Goal: Navigation & Orientation: Understand site structure

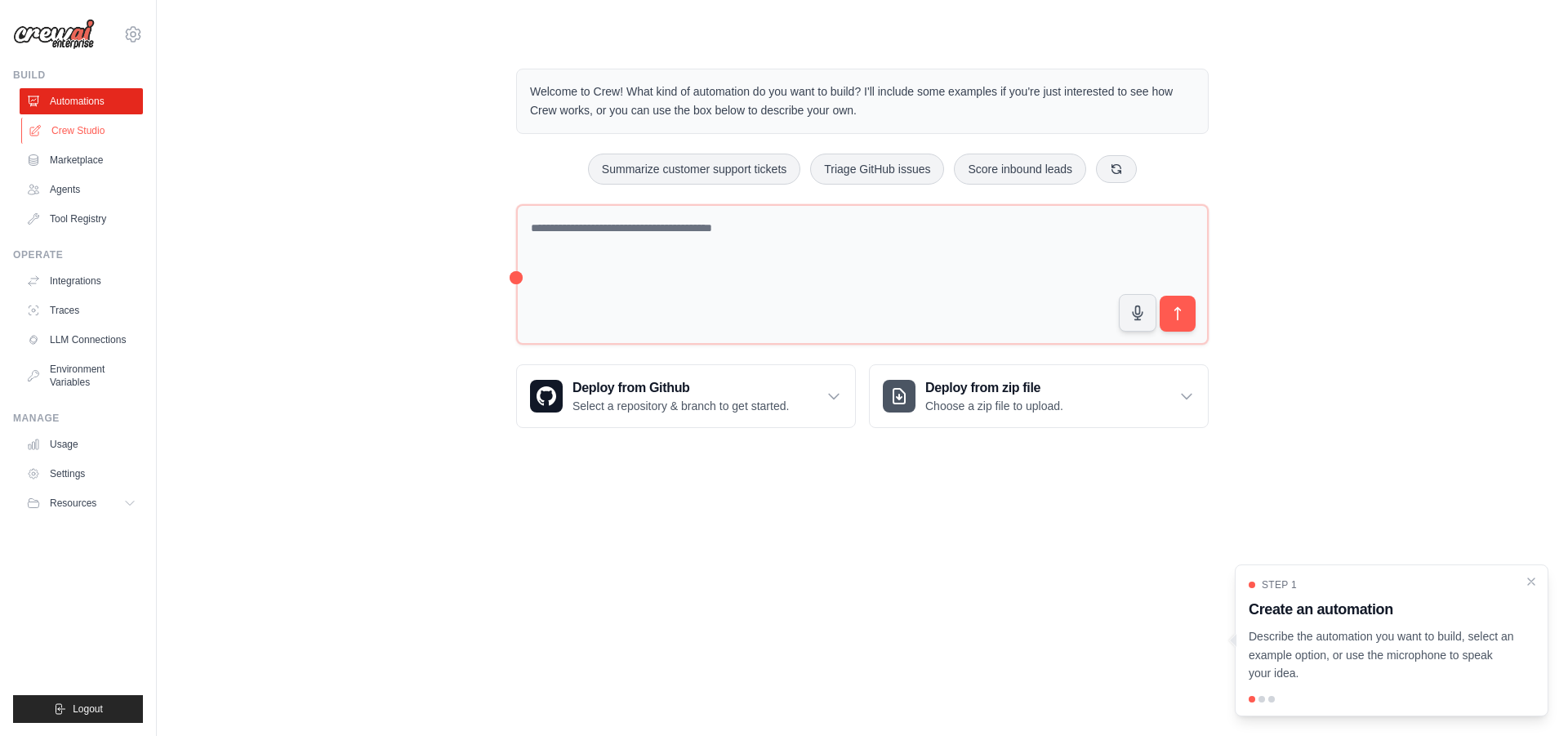
click at [89, 138] on link "Crew Studio" at bounding box center [83, 130] width 123 height 26
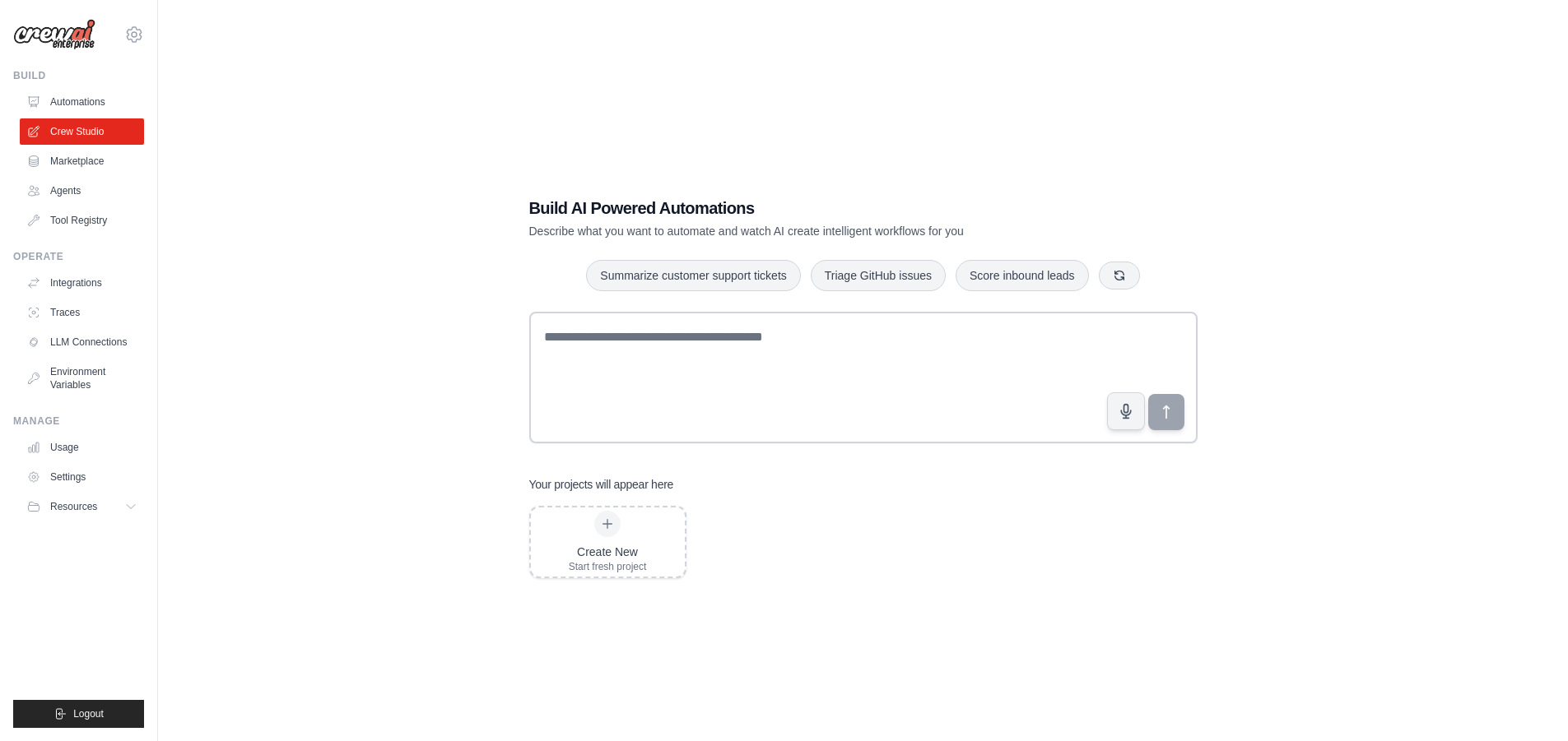
click at [85, 160] on link "Marketplace" at bounding box center [81, 162] width 124 height 26
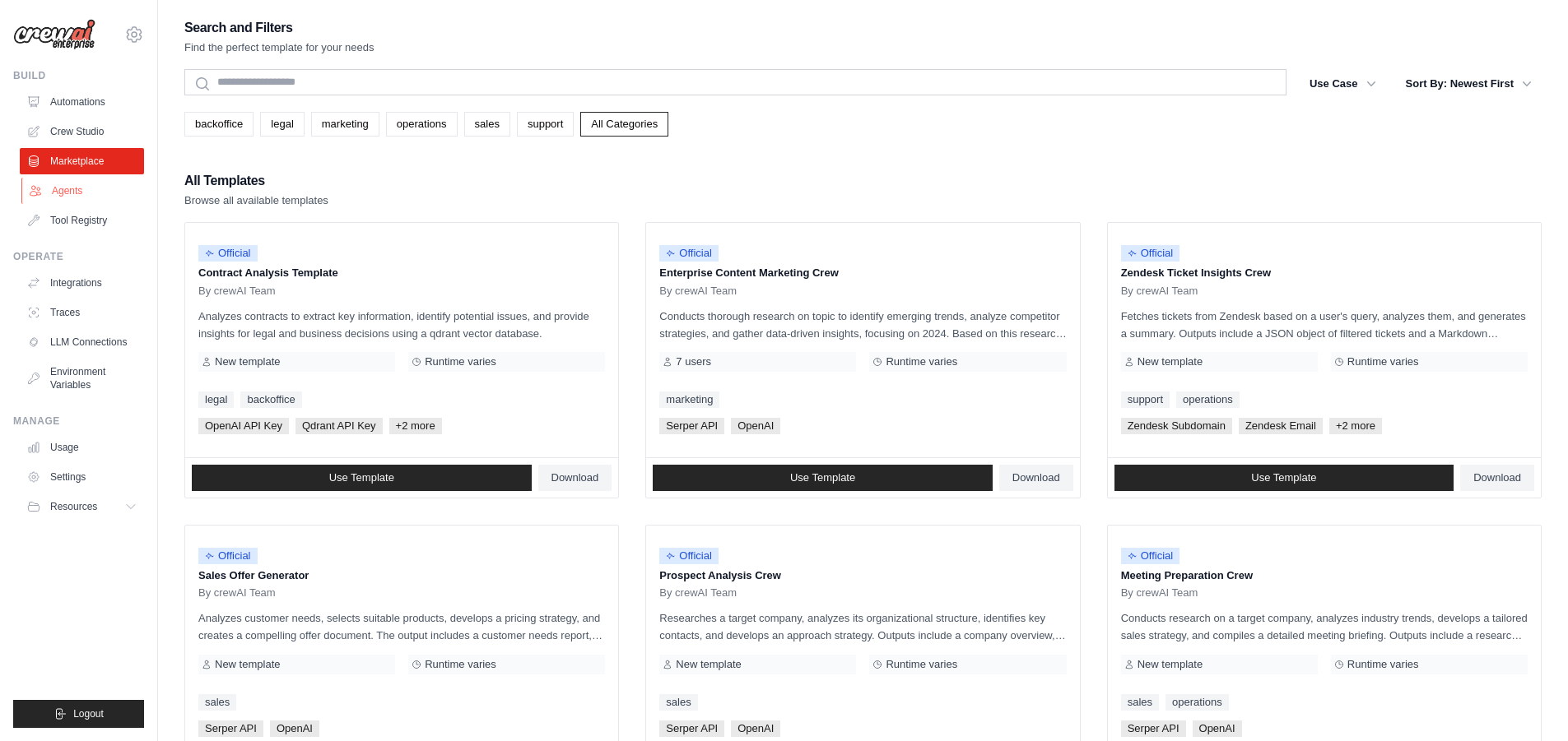
click at [93, 184] on link "Agents" at bounding box center [83, 191] width 124 height 26
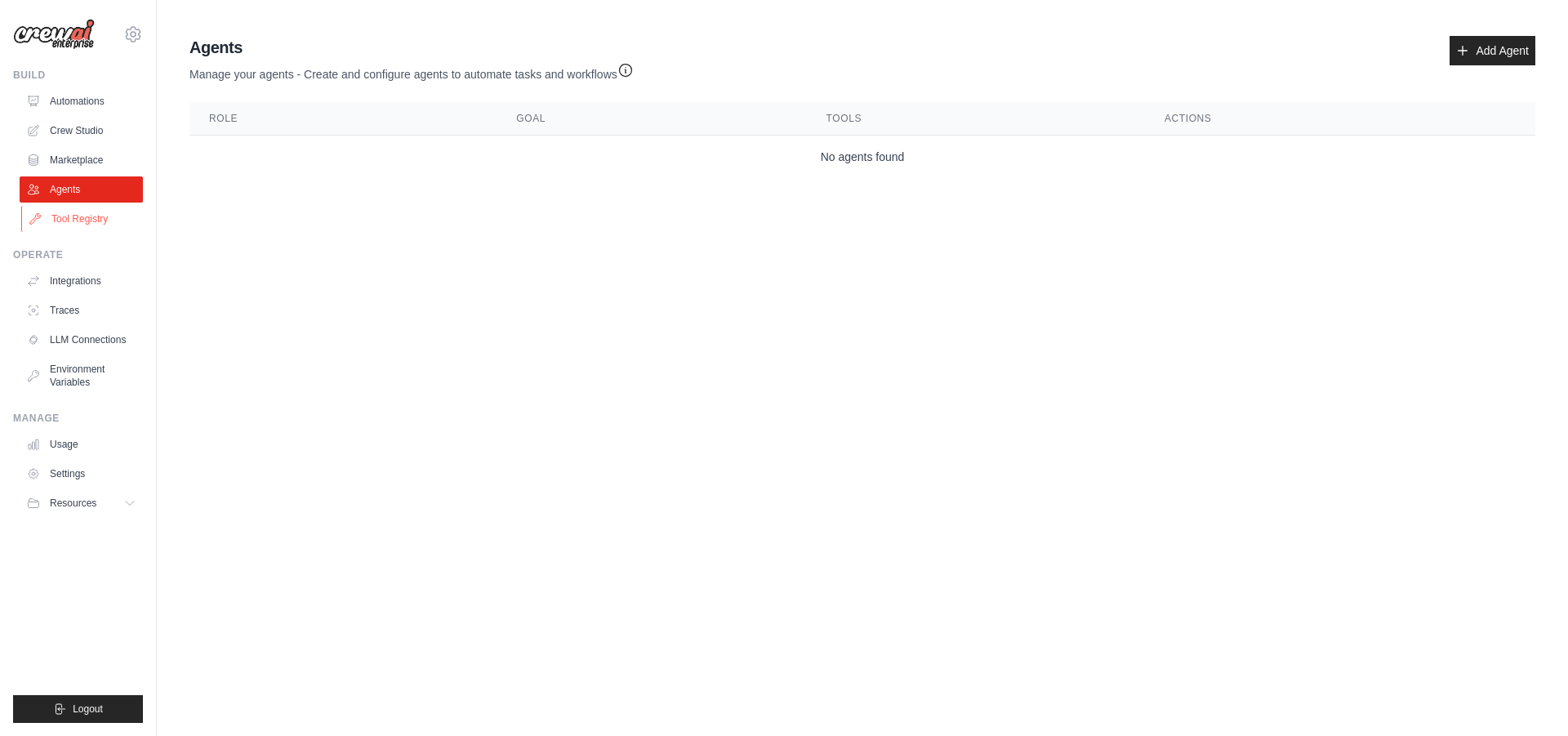
click at [93, 218] on link "Tool Registry" at bounding box center [83, 219] width 123 height 26
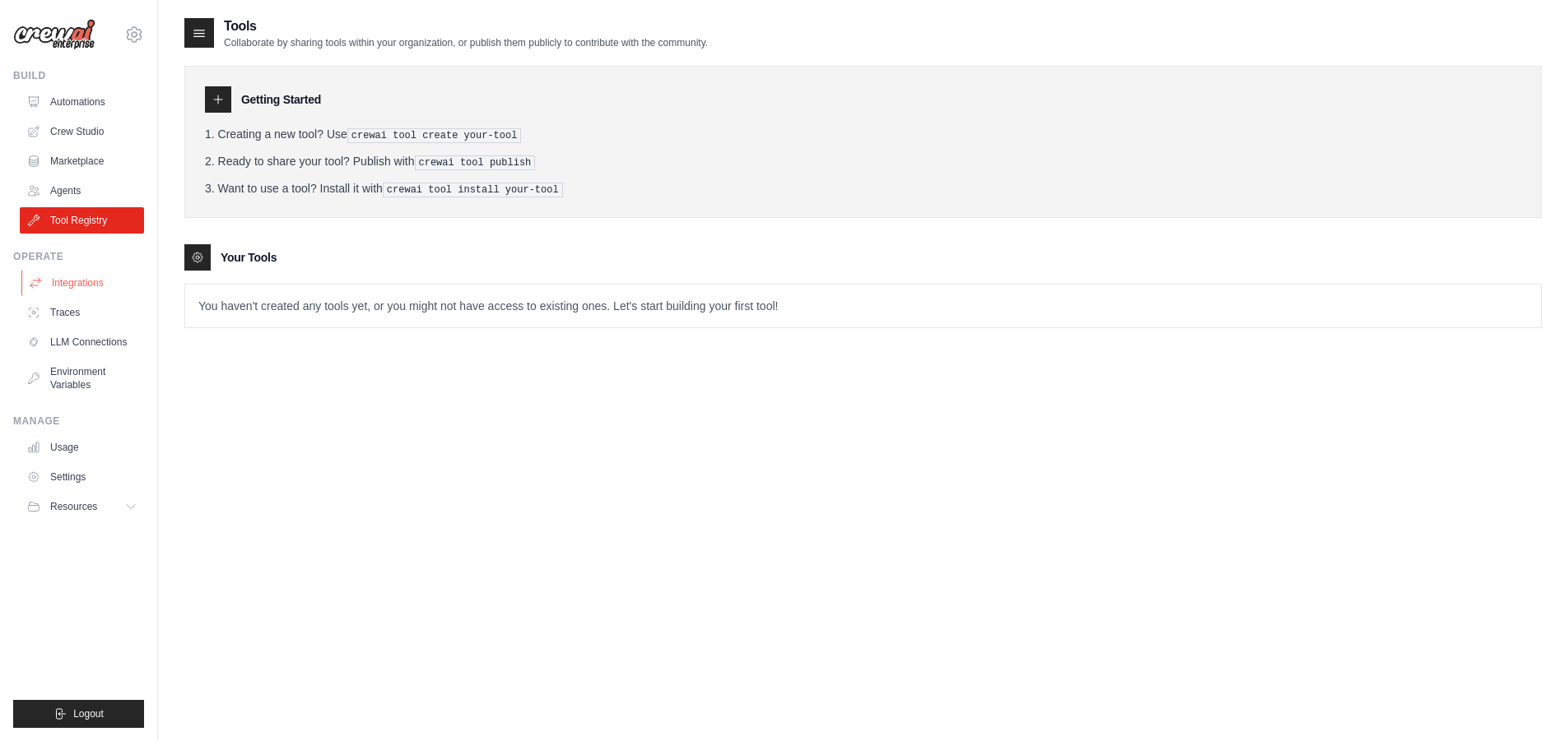
click at [101, 276] on link "Integrations" at bounding box center [83, 284] width 124 height 26
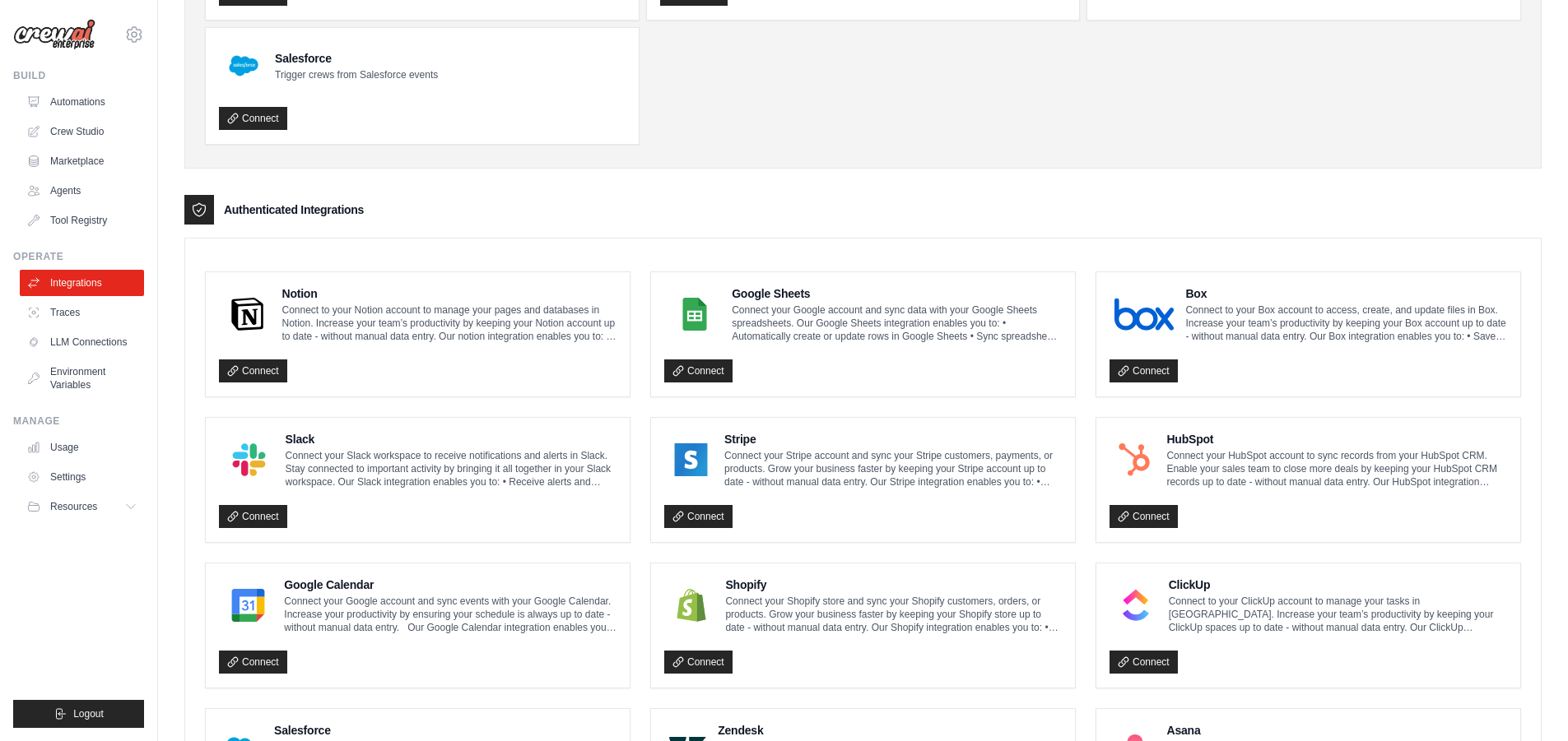
scroll to position [261, 0]
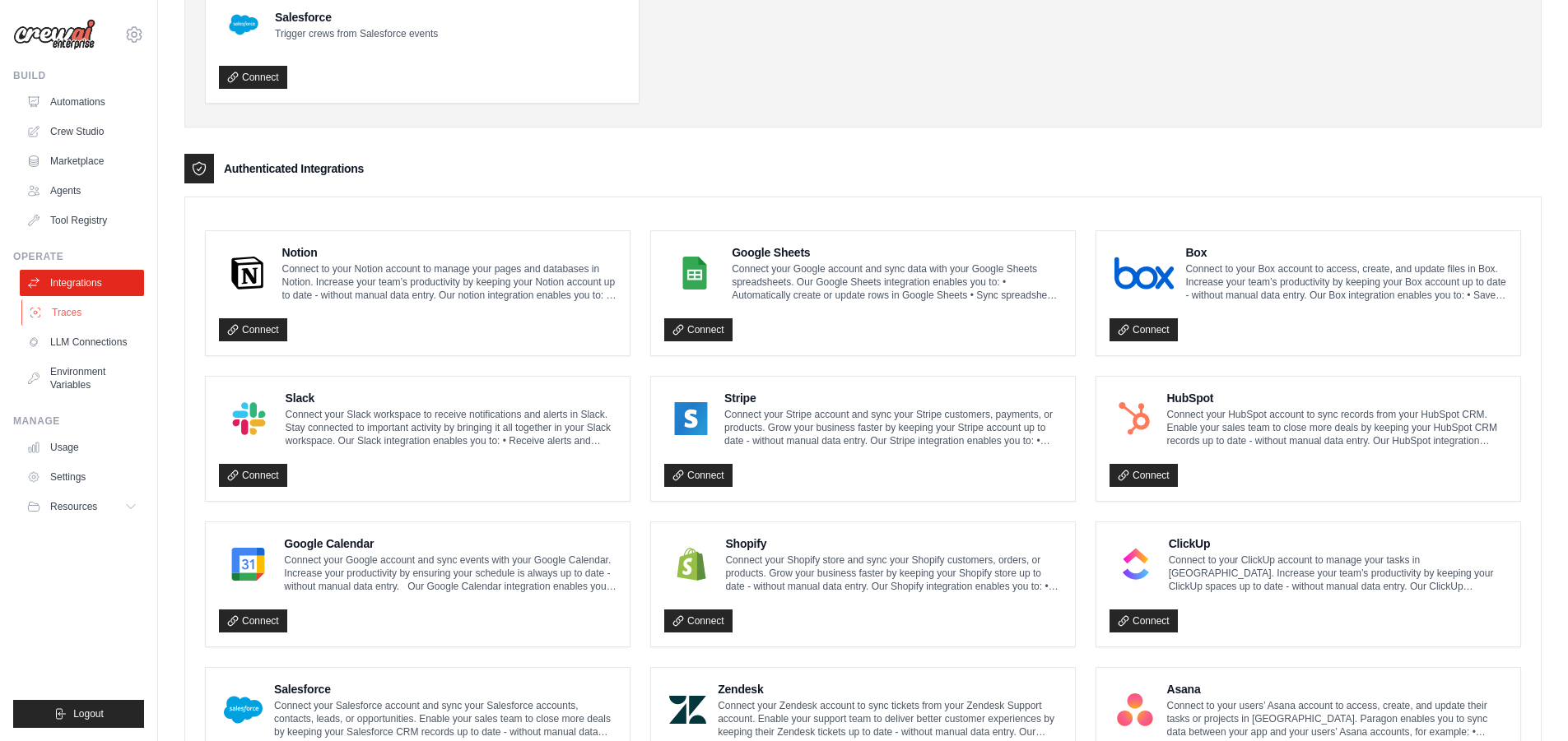
click at [93, 317] on link "Traces" at bounding box center [83, 313] width 124 height 26
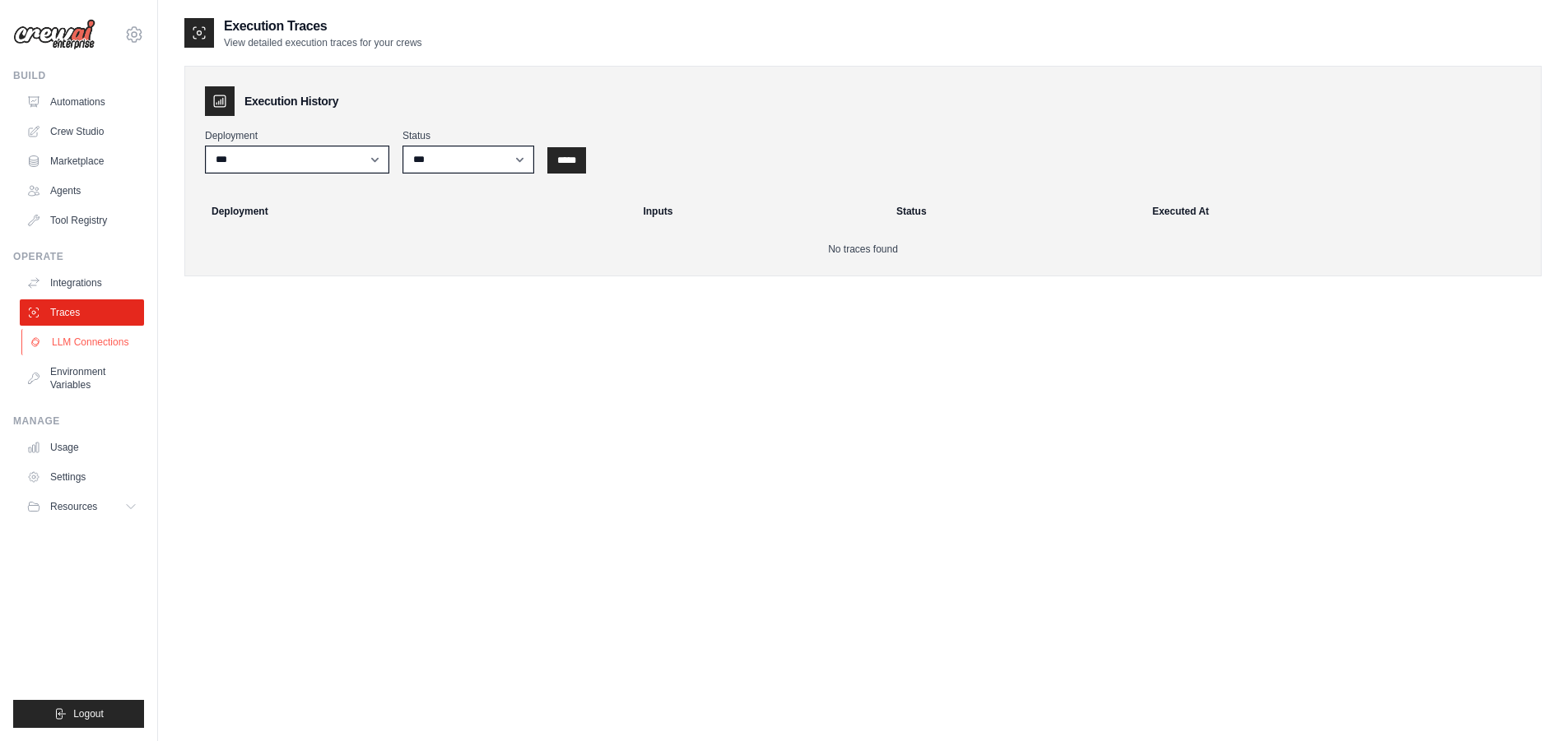
click at [94, 347] on link "LLM Connections" at bounding box center [83, 342] width 124 height 26
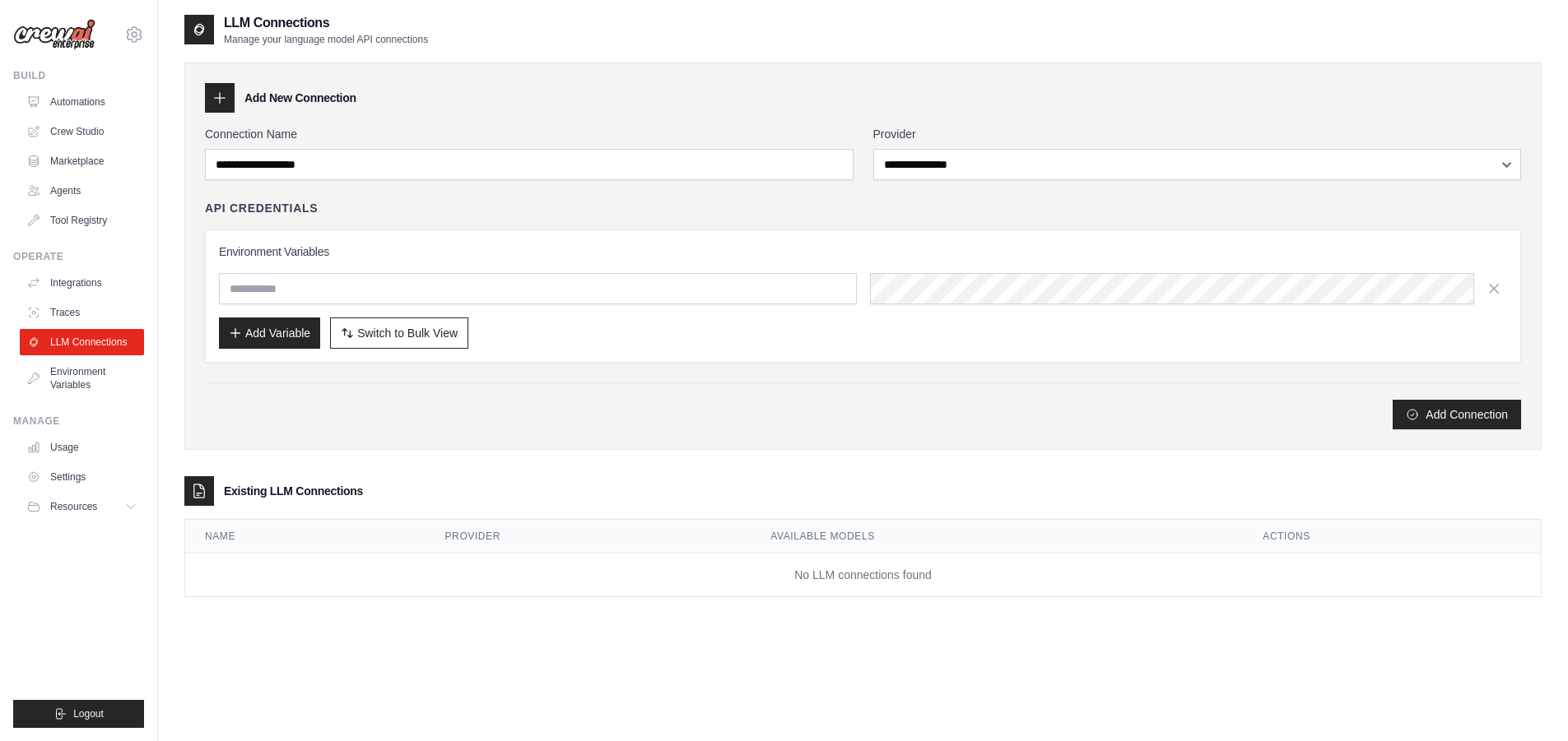
scroll to position [33, 0]
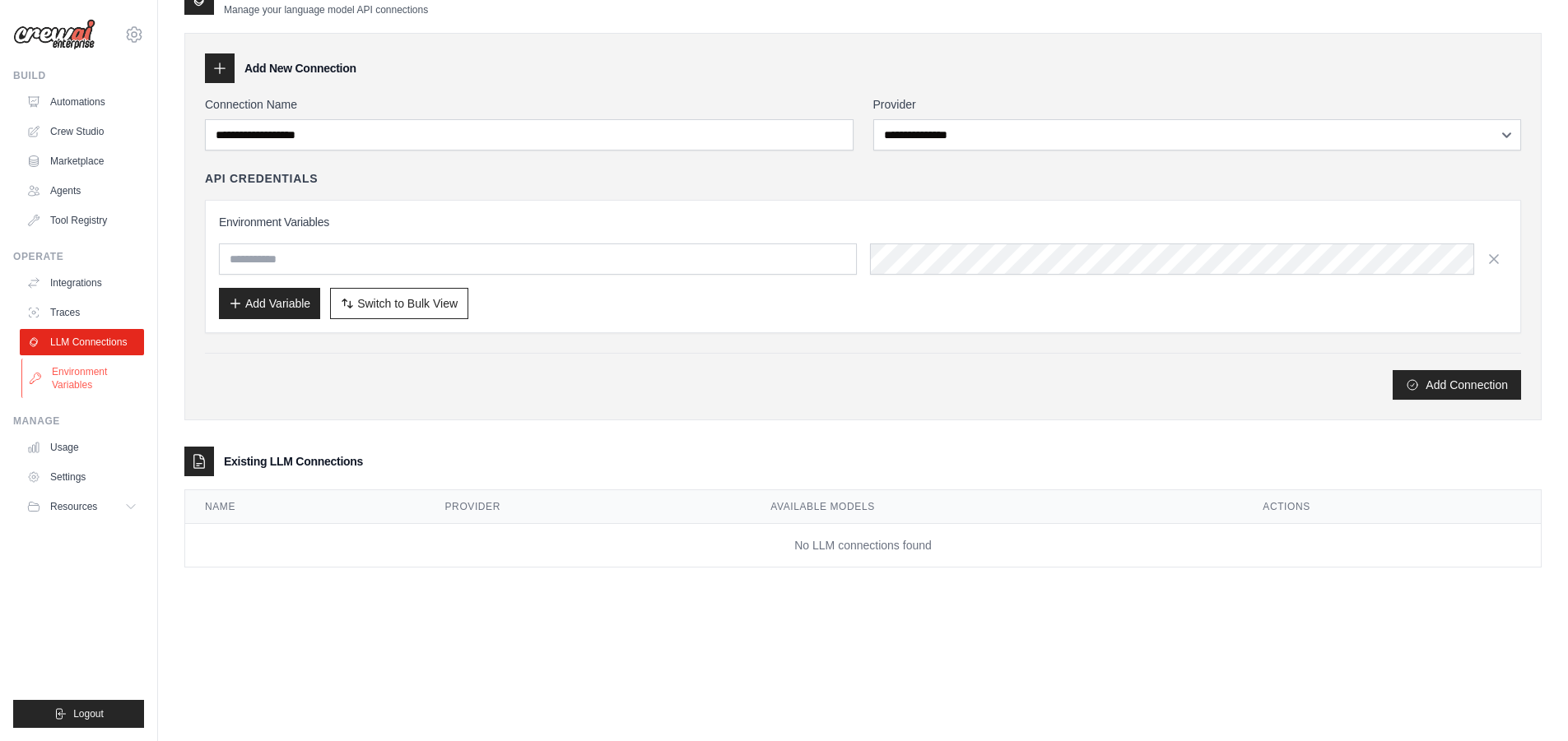
click at [73, 376] on link "Environment Variables" at bounding box center [83, 379] width 124 height 40
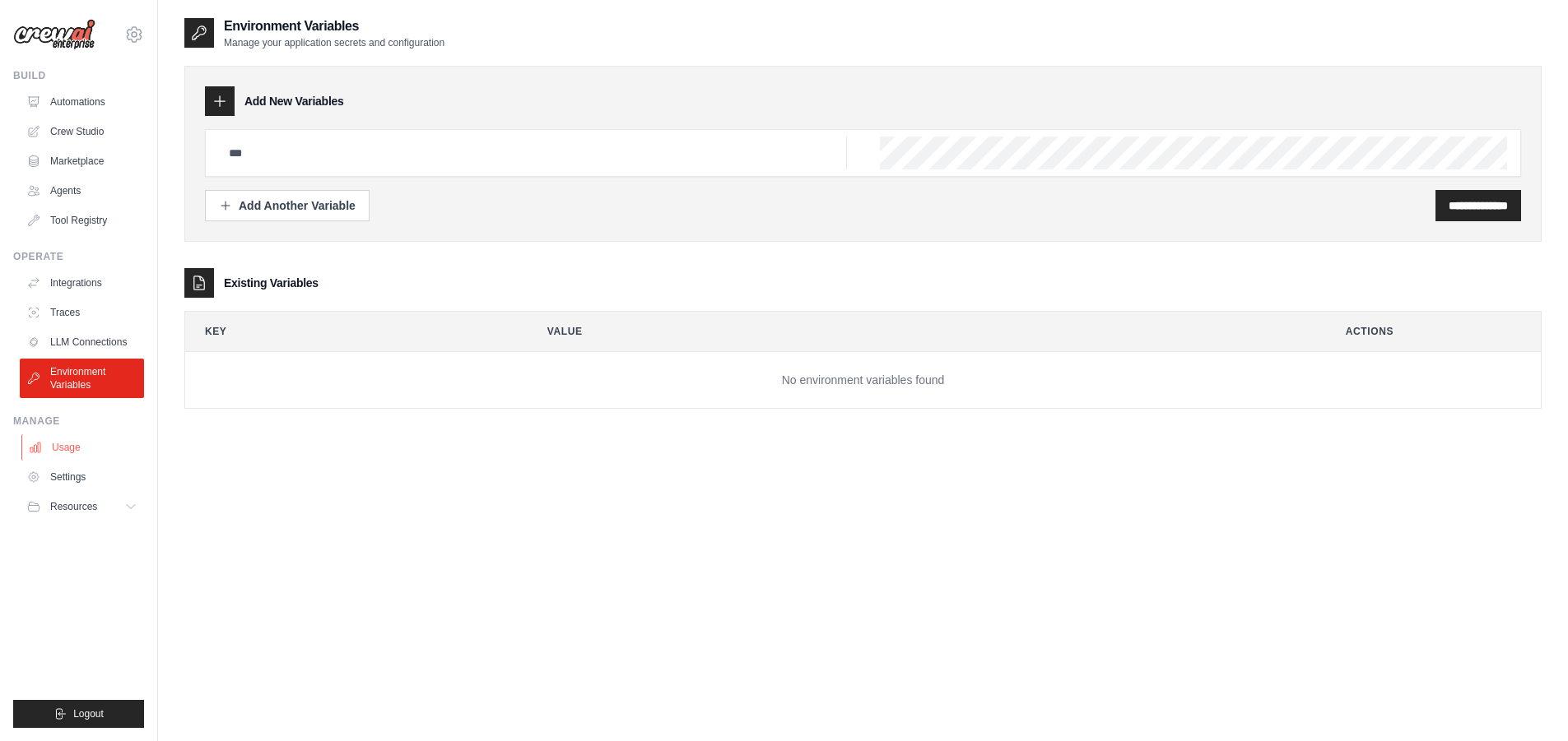
click at [77, 448] on link "Usage" at bounding box center [83, 448] width 124 height 26
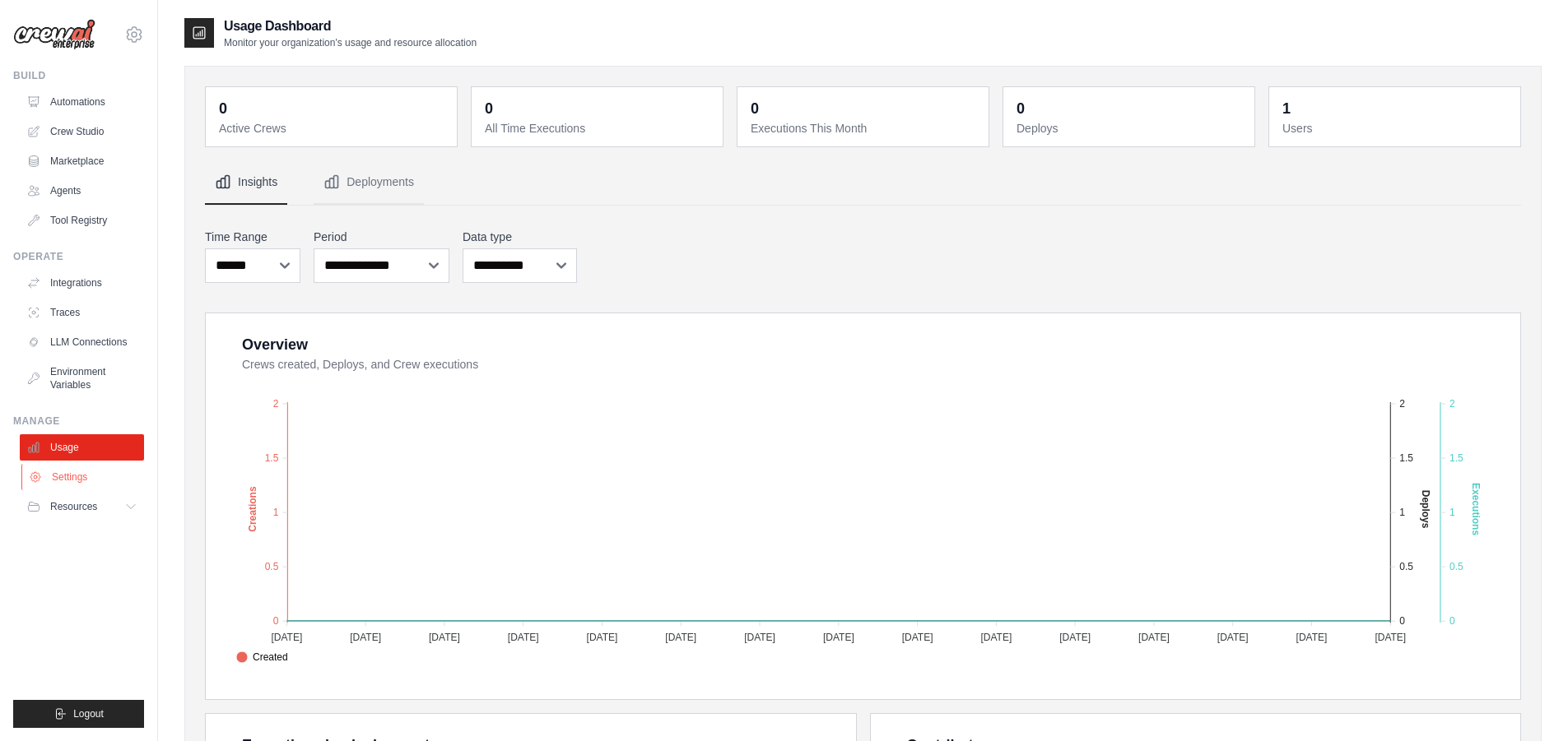
click at [83, 477] on link "Settings" at bounding box center [83, 477] width 124 height 26
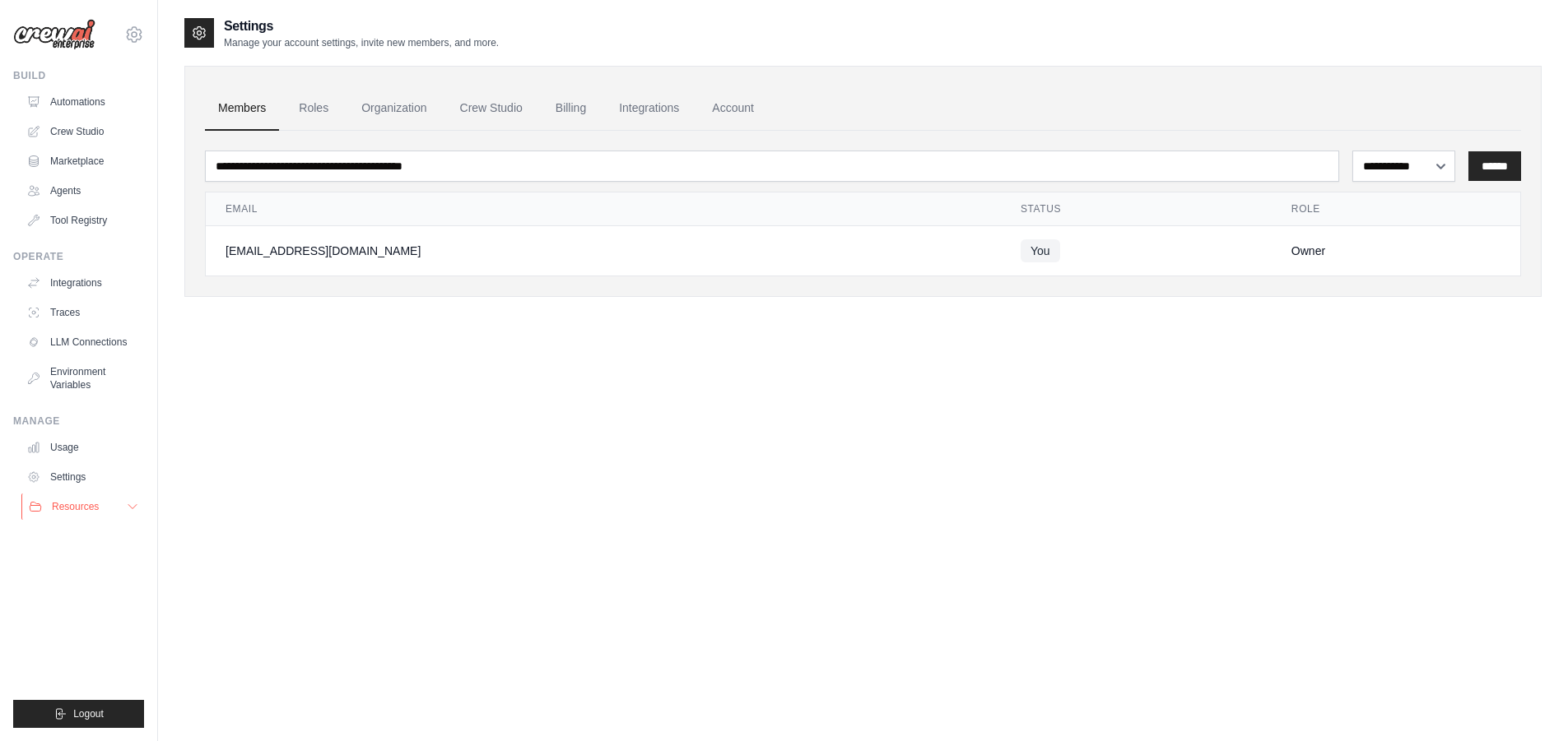
click at [89, 517] on button "Resources" at bounding box center [83, 507] width 124 height 26
